Goal: Find specific page/section: Find specific page/section

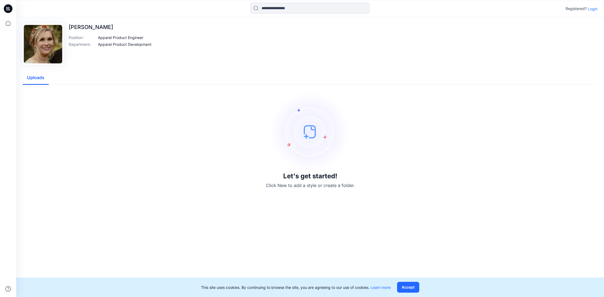
click at [594, 9] on p "Login" at bounding box center [593, 9] width 10 height 6
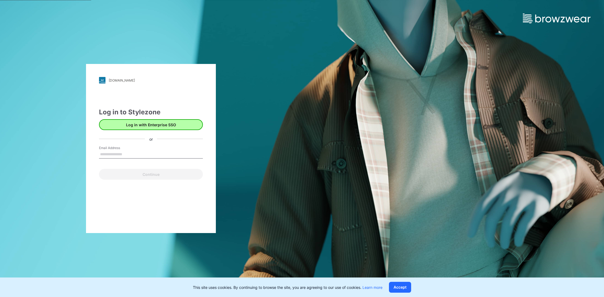
click at [162, 125] on button "Log in with Enterprise SSO" at bounding box center [151, 124] width 104 height 11
type input "**********"
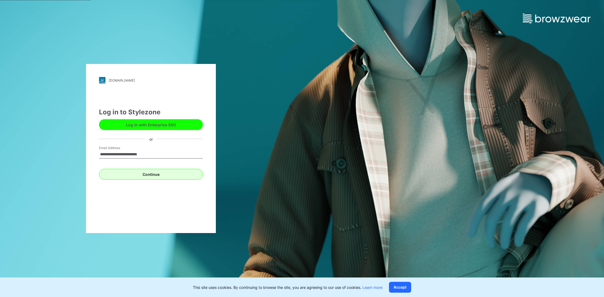
click at [153, 177] on button "Continue" at bounding box center [151, 174] width 104 height 11
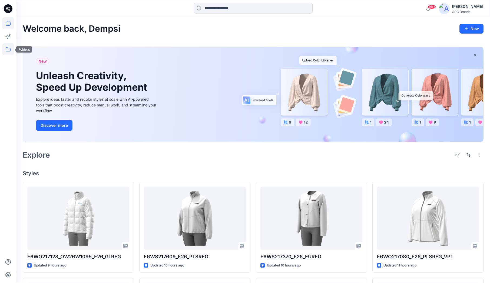
click at [9, 48] on icon at bounding box center [8, 49] width 12 height 12
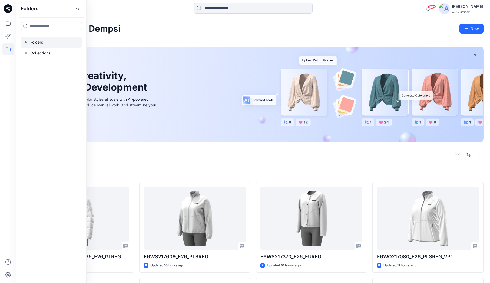
click at [35, 43] on div at bounding box center [52, 42] width 62 height 11
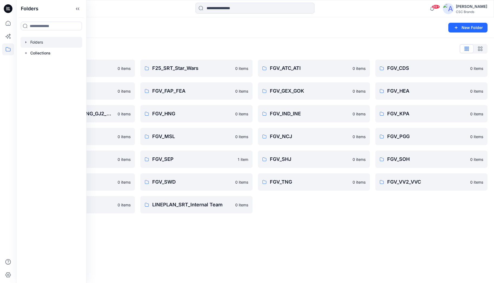
click at [234, 251] on div "Folders New Folder Folders List BLOCK BOOKS 0 items FGV_ENI 0 items FGV_HKD_MSL…" at bounding box center [255, 149] width 478 height 265
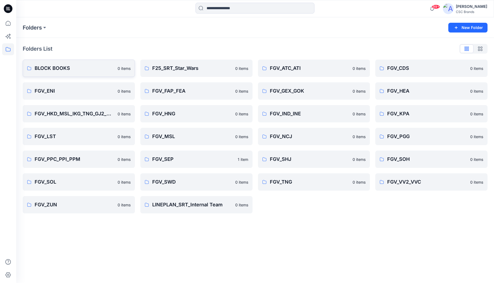
click at [77, 68] on p "BLOCK BOOKS" at bounding box center [75, 68] width 80 height 8
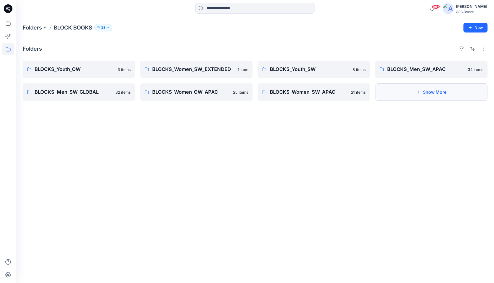
click at [415, 93] on button "Show More" at bounding box center [432, 91] width 112 height 17
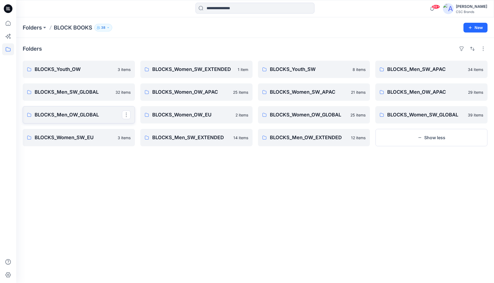
click at [83, 114] on p "BLOCKS_Men_OW_GLOBAL" at bounding box center [78, 115] width 87 height 8
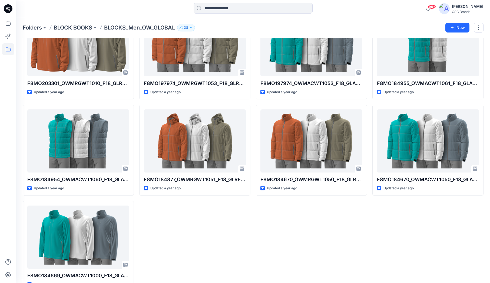
scroll to position [66, 0]
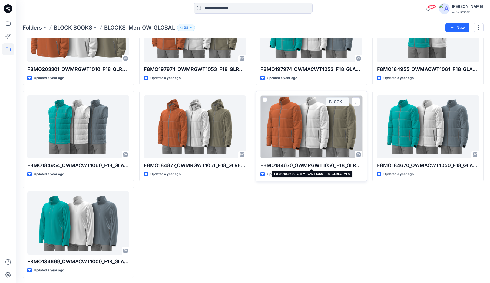
click at [317, 163] on p "F8MO184670_OWMRGWT1050_F18_GLREG_VFA" at bounding box center [312, 166] width 102 height 8
click at [300, 133] on div at bounding box center [312, 126] width 102 height 63
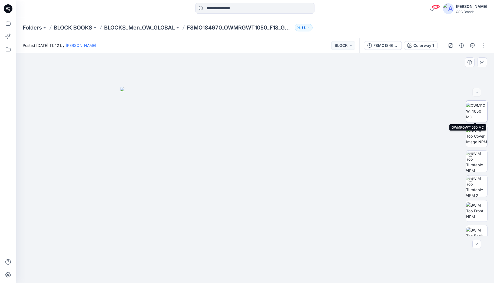
click at [475, 116] on img at bounding box center [476, 111] width 21 height 17
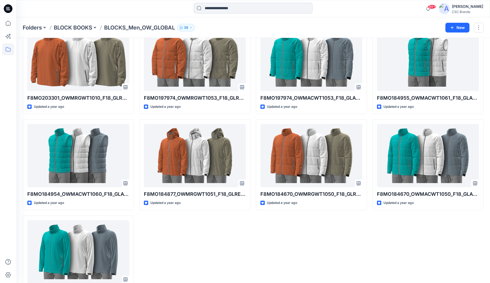
scroll to position [13, 0]
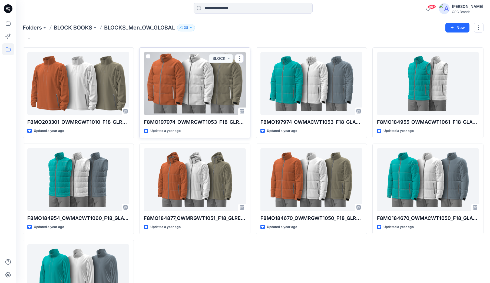
click at [189, 78] on div at bounding box center [195, 83] width 102 height 63
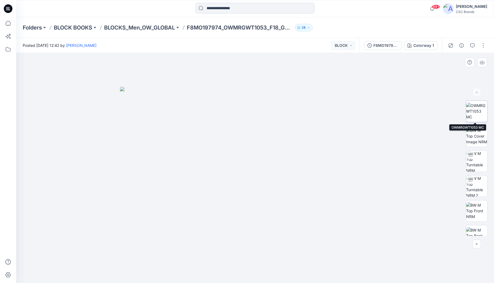
click at [468, 112] on img at bounding box center [476, 111] width 21 height 17
click at [80, 126] on div at bounding box center [255, 168] width 478 height 230
